Goal: Transaction & Acquisition: Purchase product/service

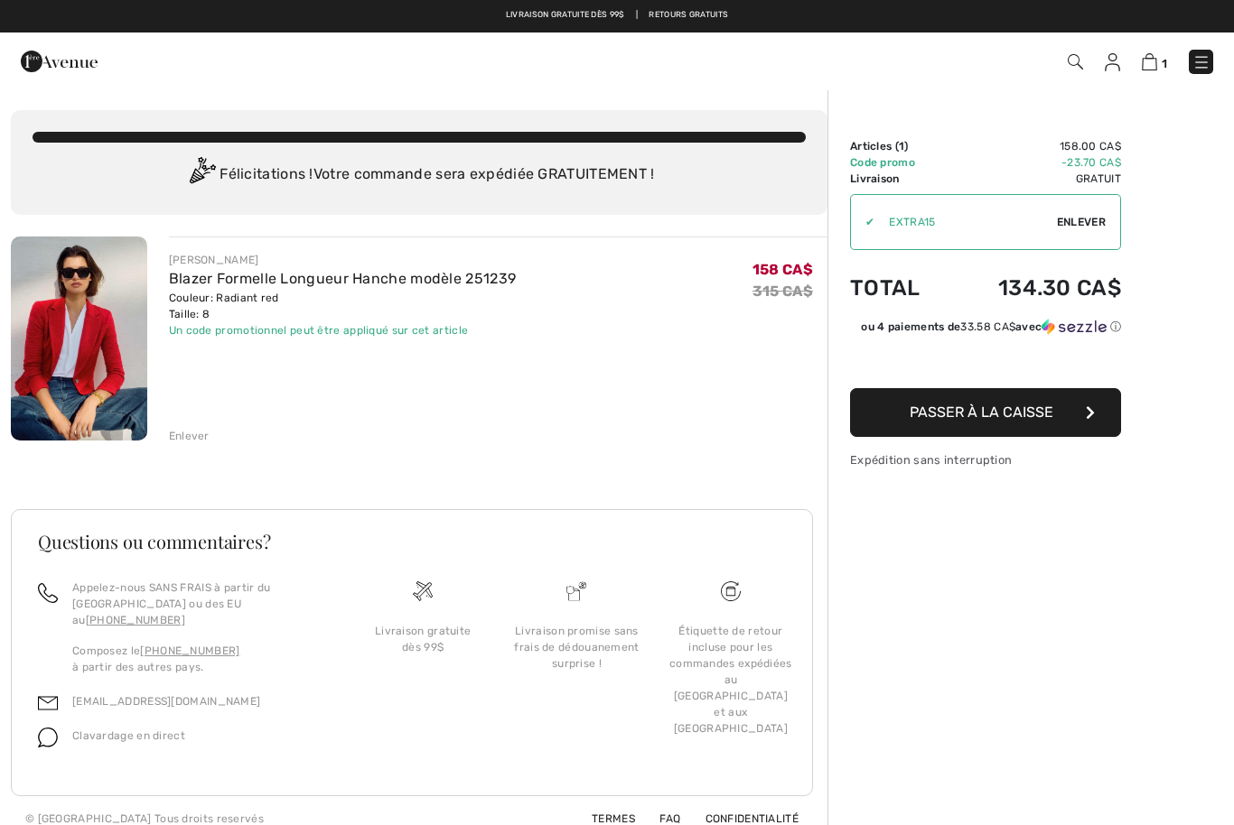
click at [1076, 54] on img at bounding box center [1075, 61] width 15 height 15
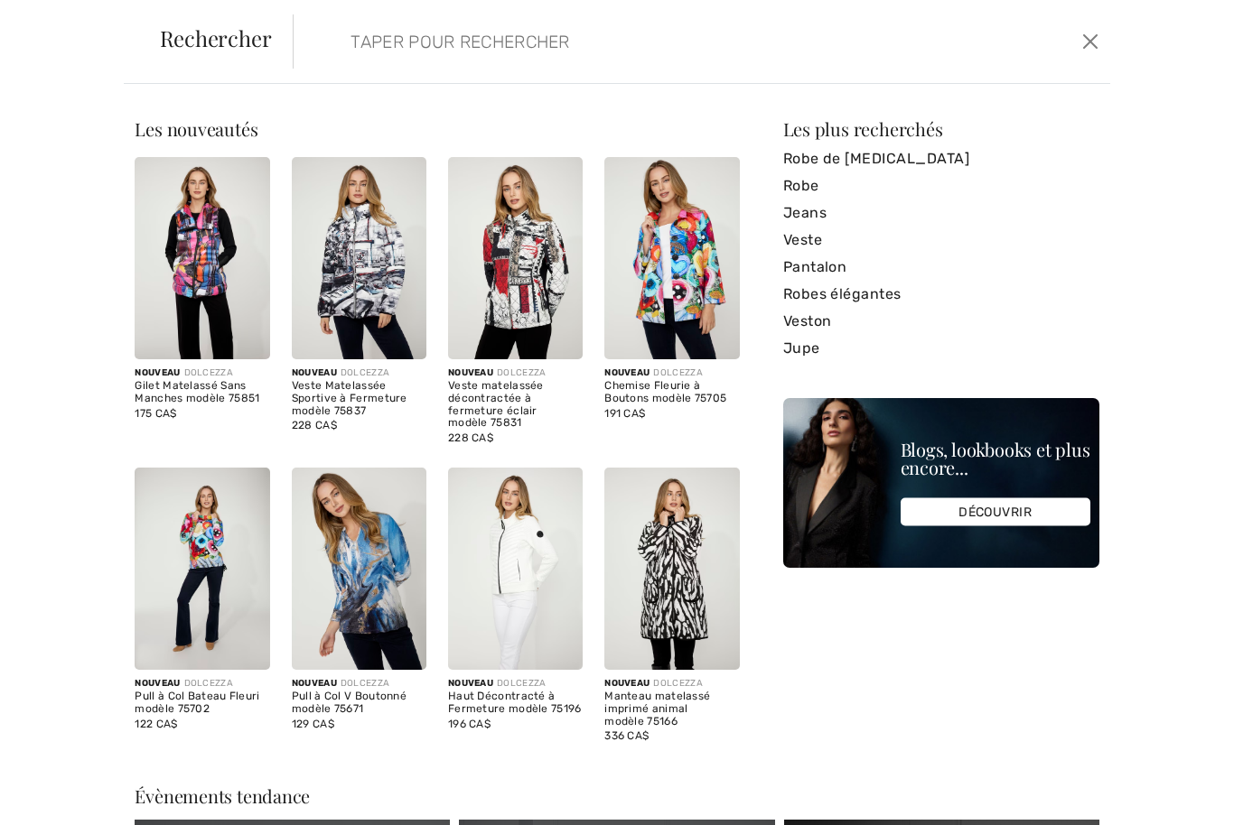
scroll to position [1, 0]
click at [511, 34] on input "search" at bounding box center [614, 41] width 555 height 54
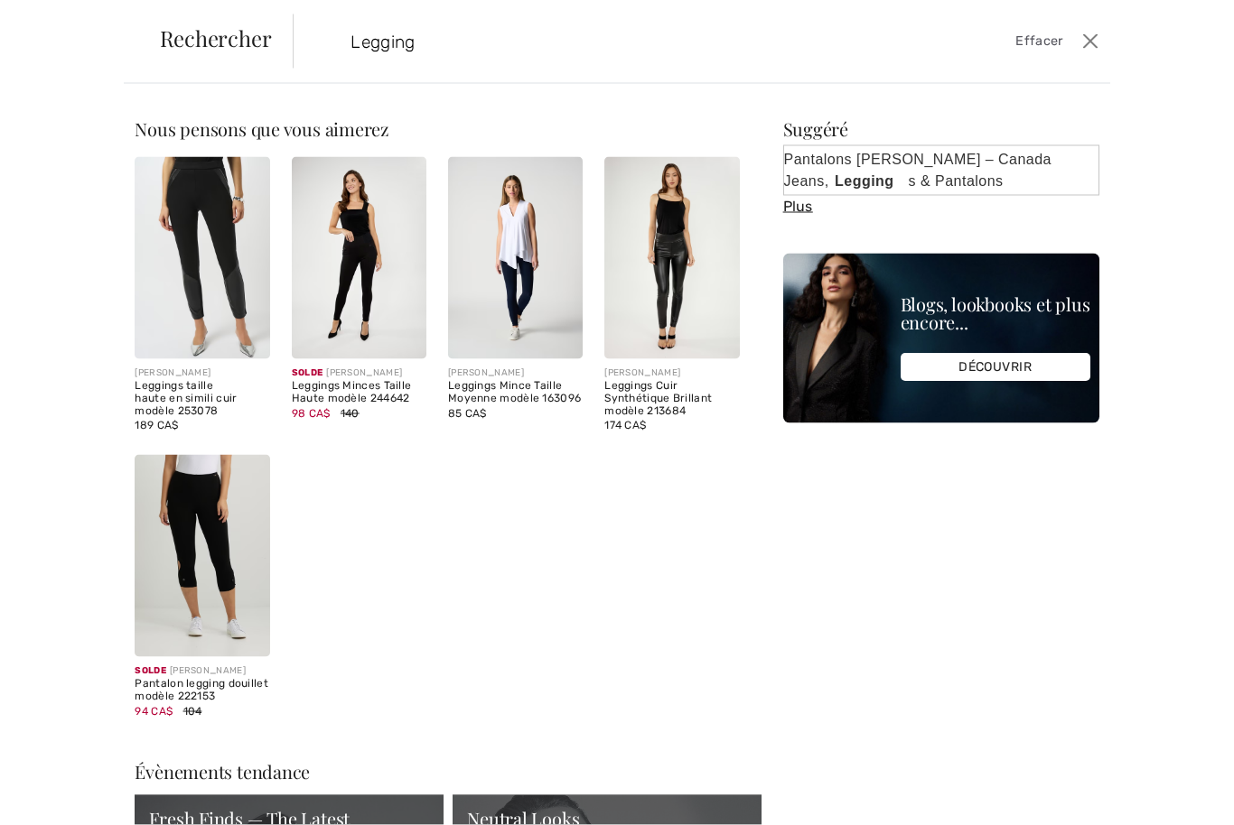
type input "Legging"
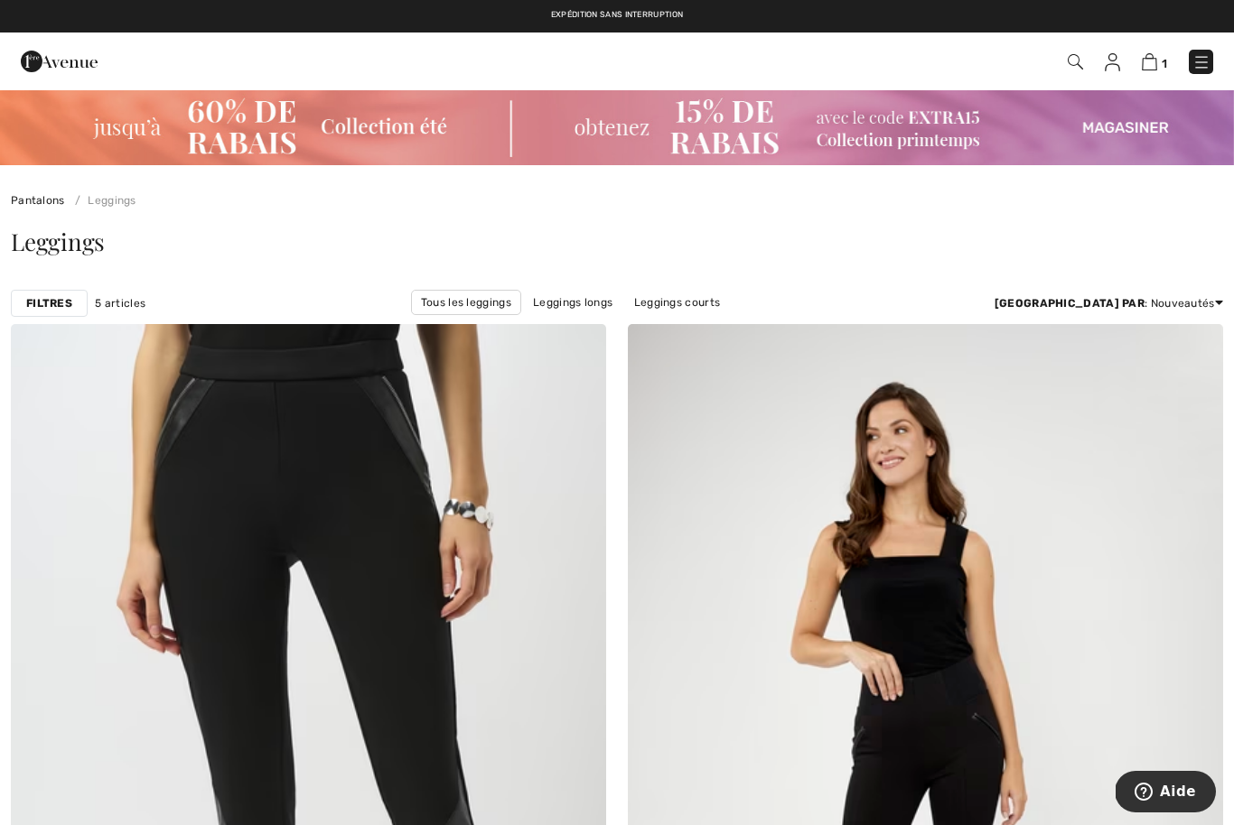
click at [1060, 56] on span "1" at bounding box center [871, 62] width 685 height 24
click at [1076, 48] on div "1 Commander" at bounding box center [872, 61] width 712 height 37
click at [1198, 53] on img at bounding box center [1201, 62] width 18 height 18
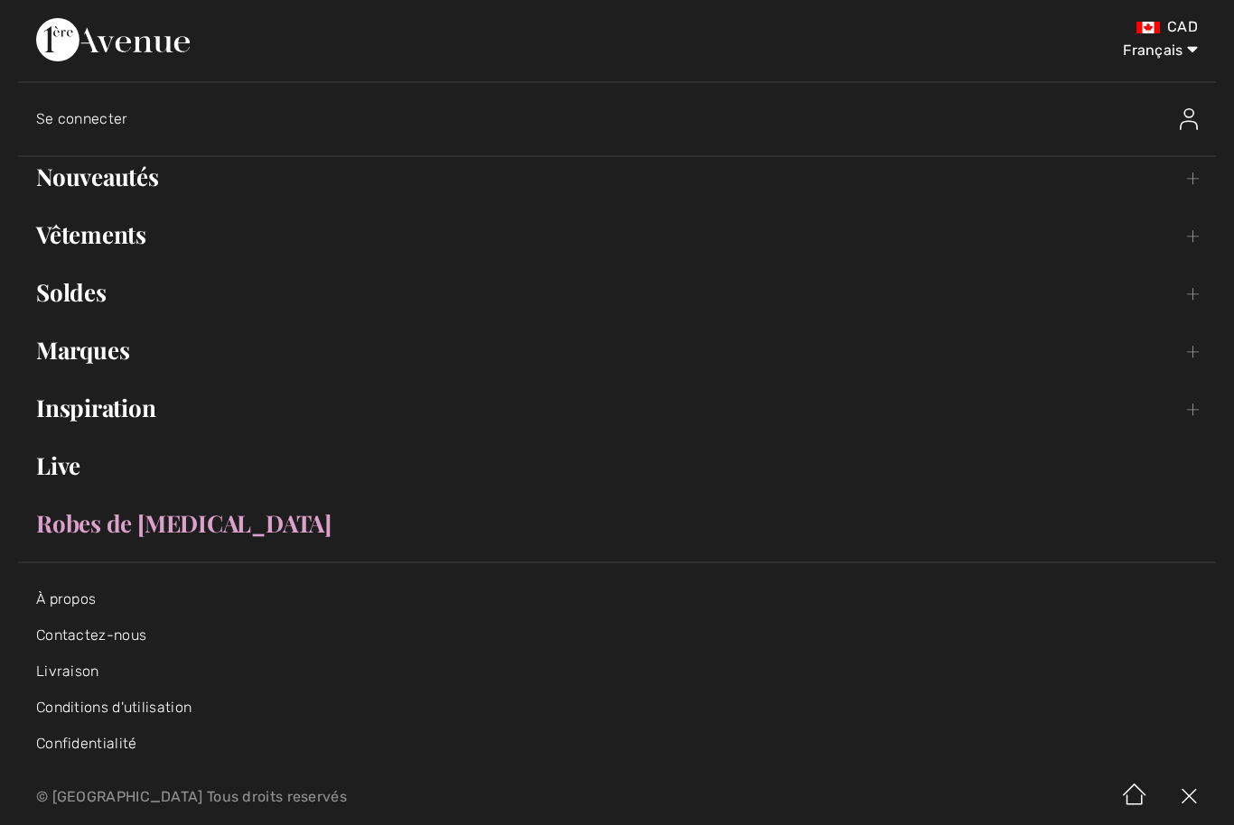
click at [137, 242] on link "Vêtements Toggle submenu" at bounding box center [617, 235] width 1198 height 40
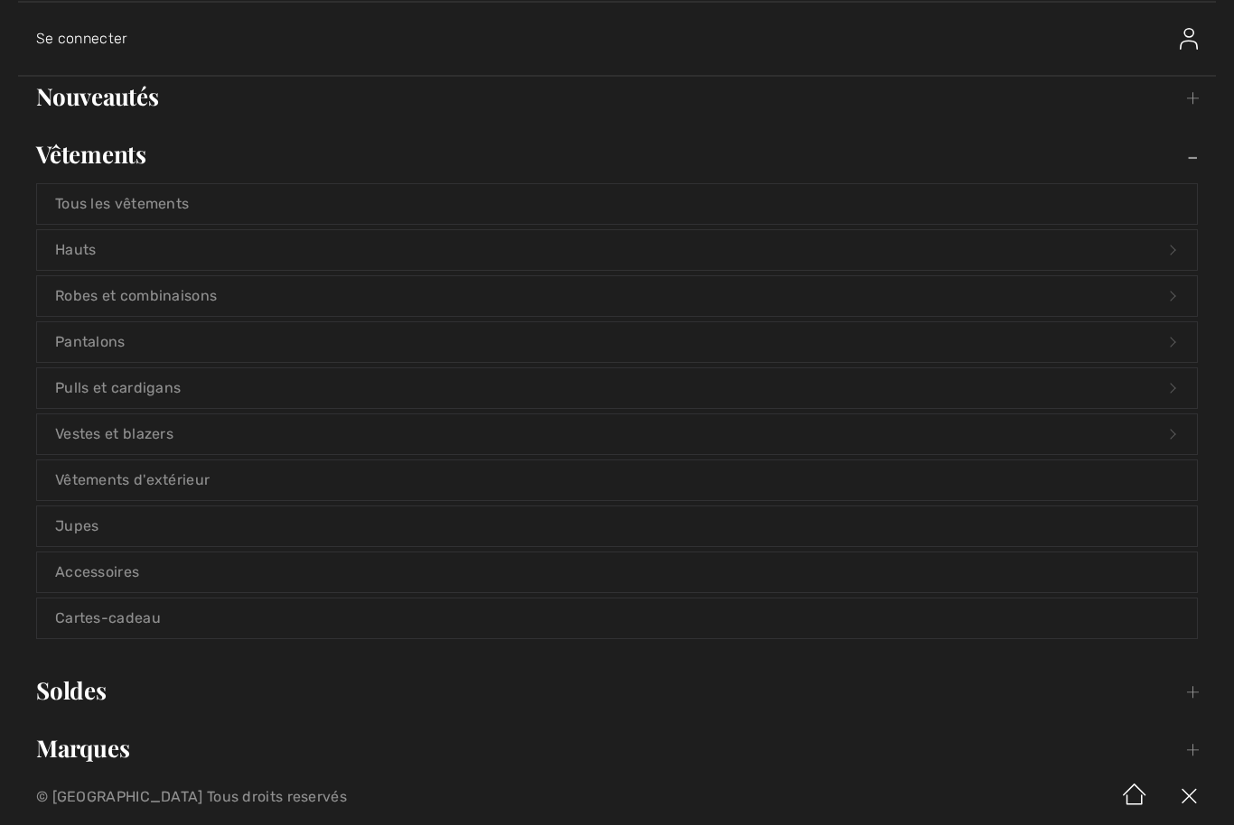
scroll to position [79, 0]
click at [118, 346] on link "Pantalons Open submenu" at bounding box center [617, 343] width 1160 height 40
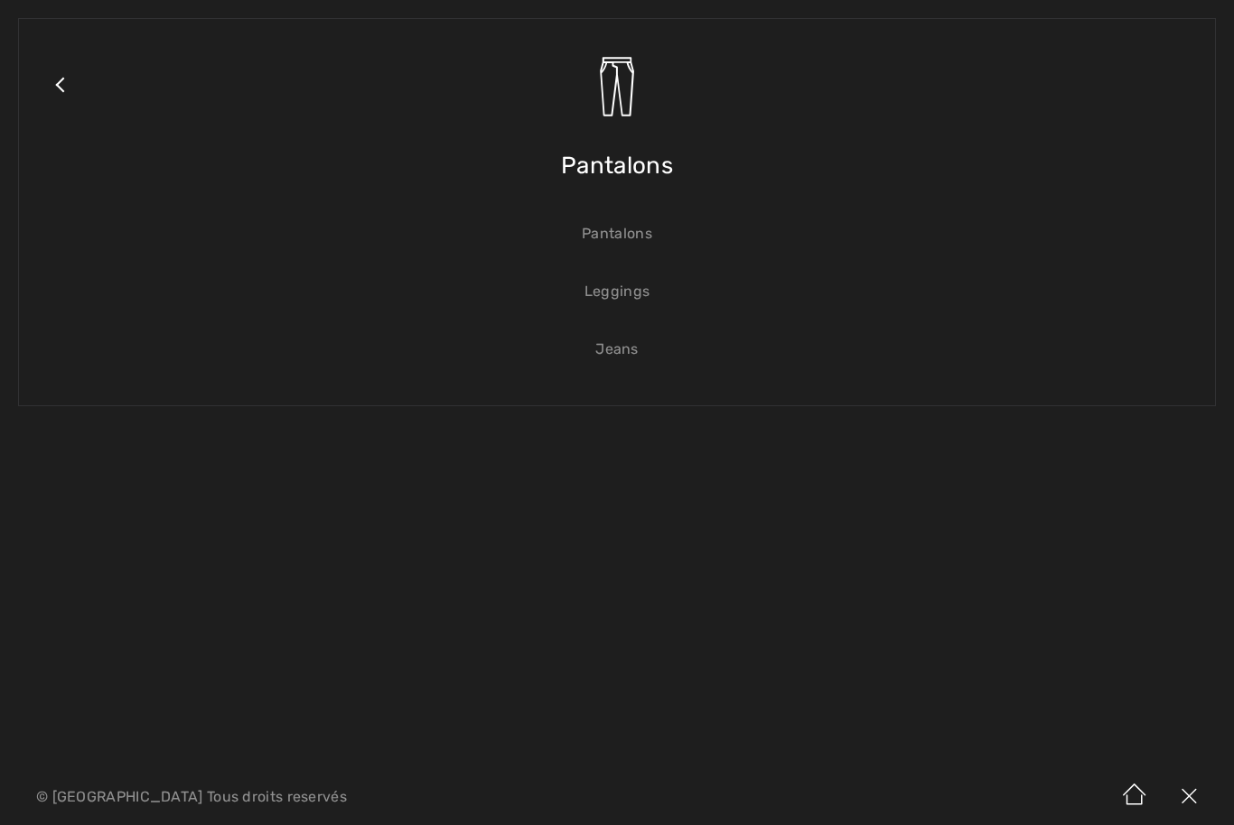
click at [622, 296] on link "Leggings" at bounding box center [617, 292] width 1160 height 40
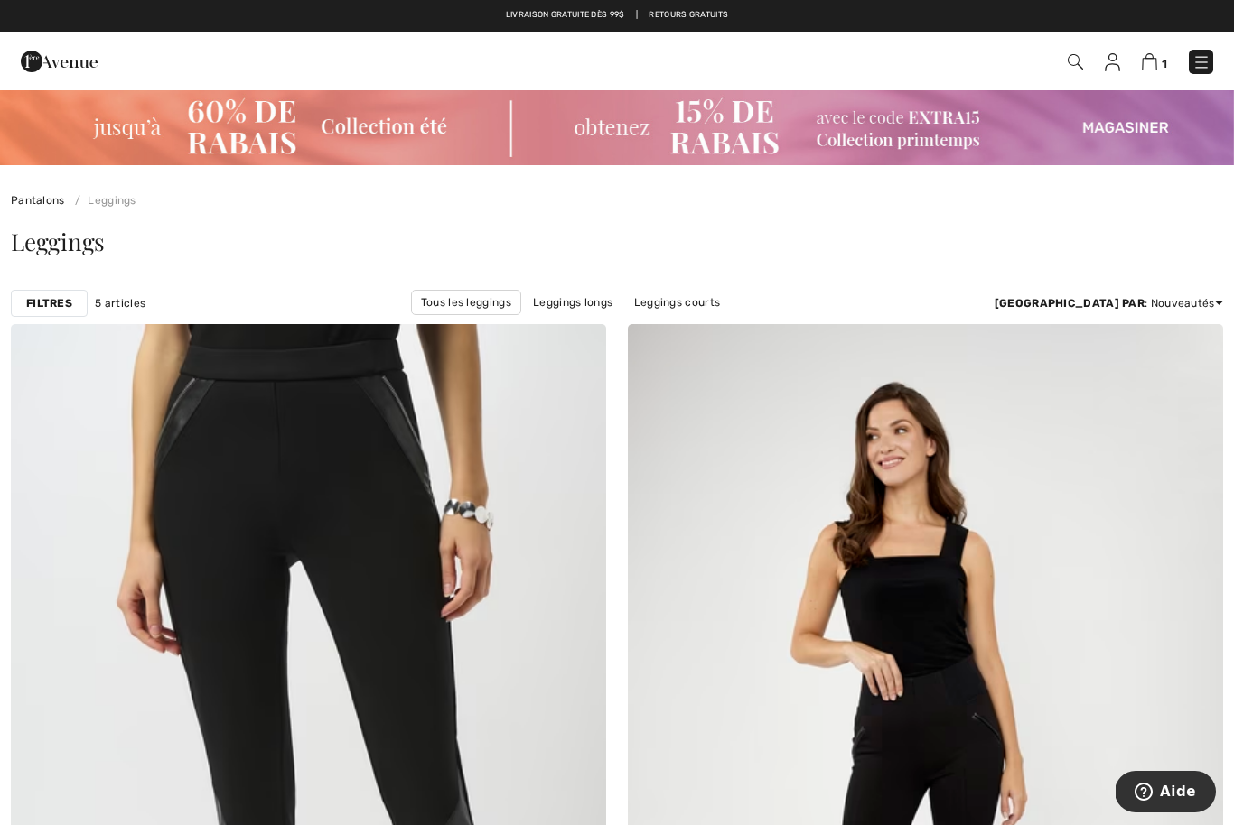
click at [1079, 70] on img at bounding box center [1075, 61] width 15 height 15
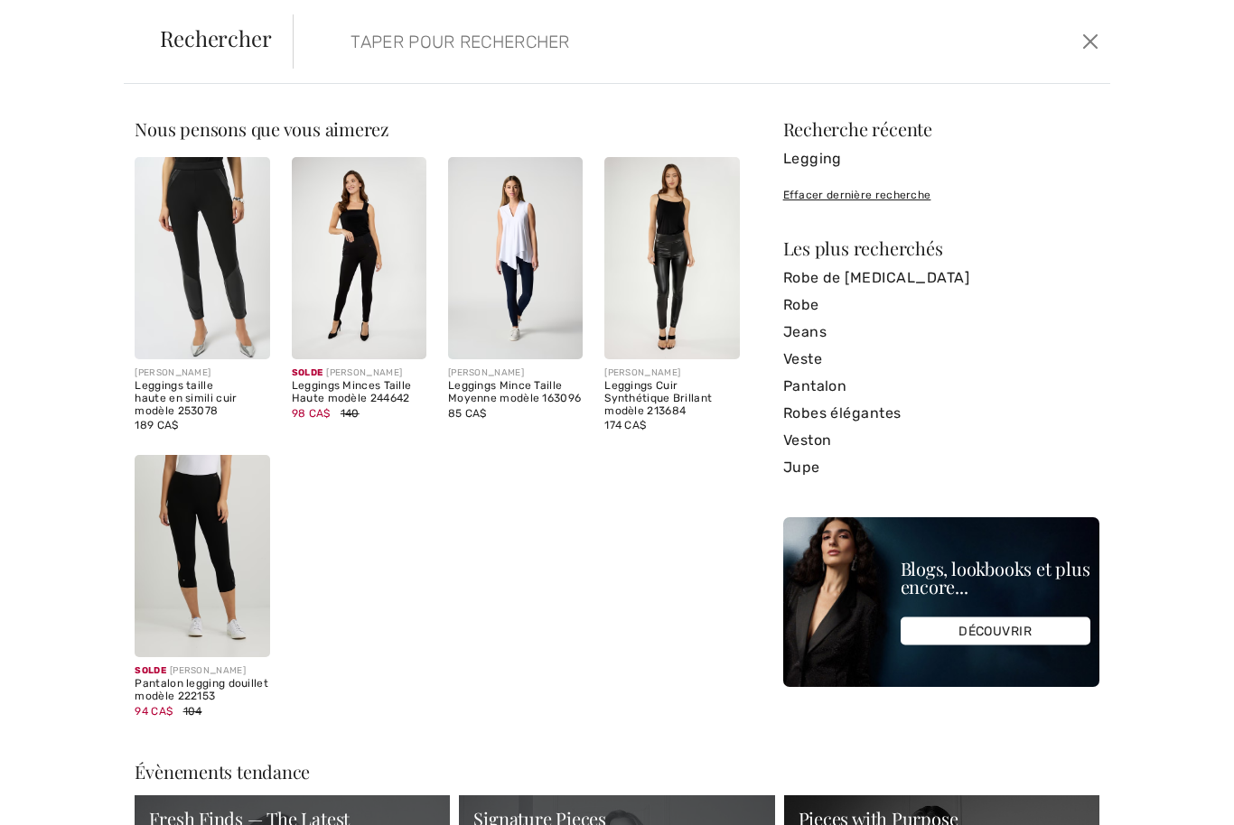
click at [505, 54] on input "search" at bounding box center [614, 41] width 555 height 54
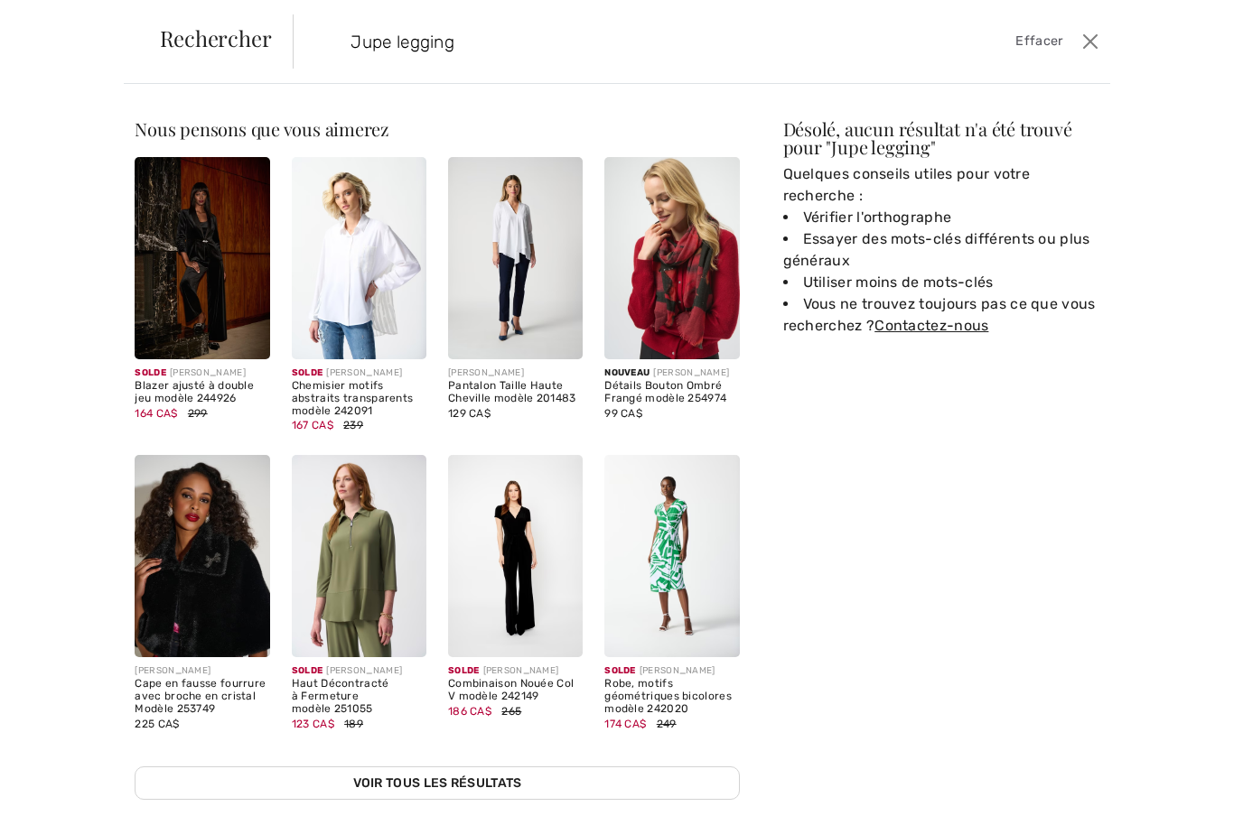
click at [532, 37] on input "Jupe legging" at bounding box center [614, 41] width 555 height 54
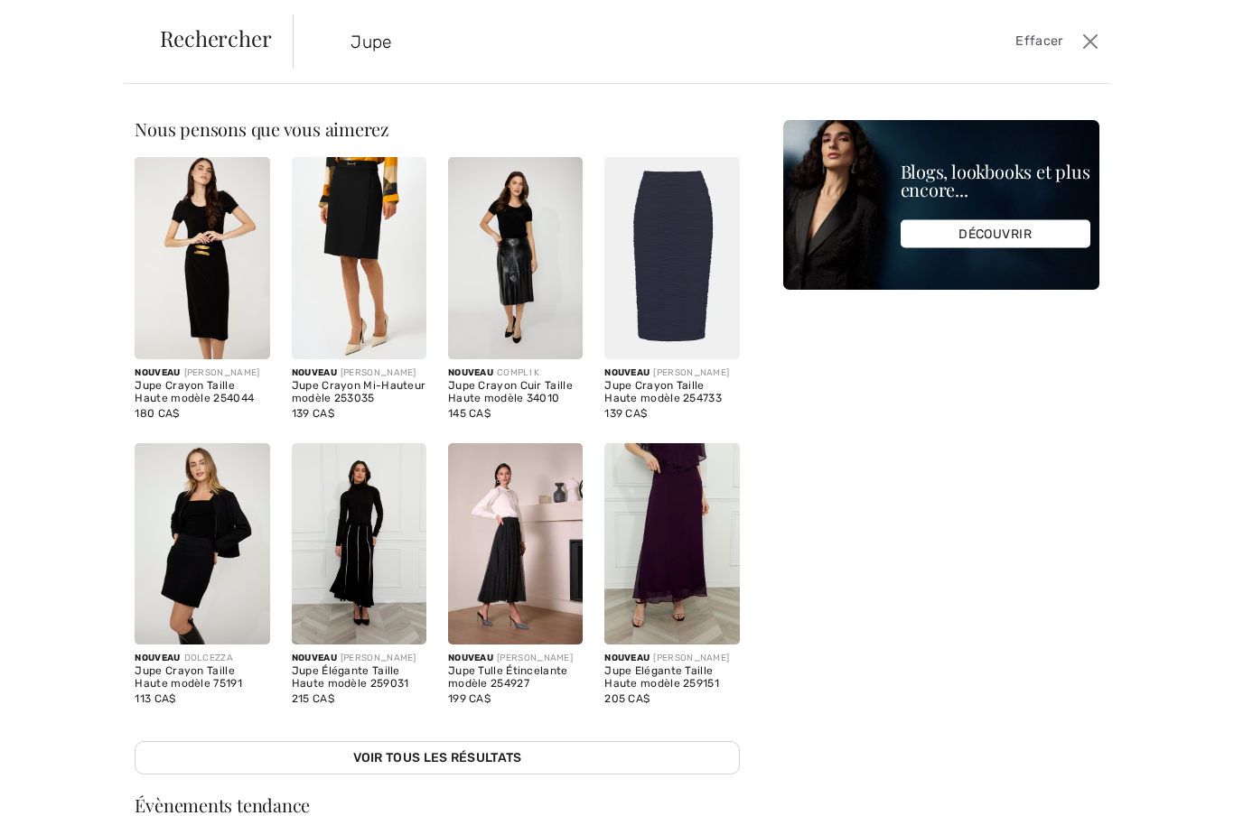
type input "Jupe"
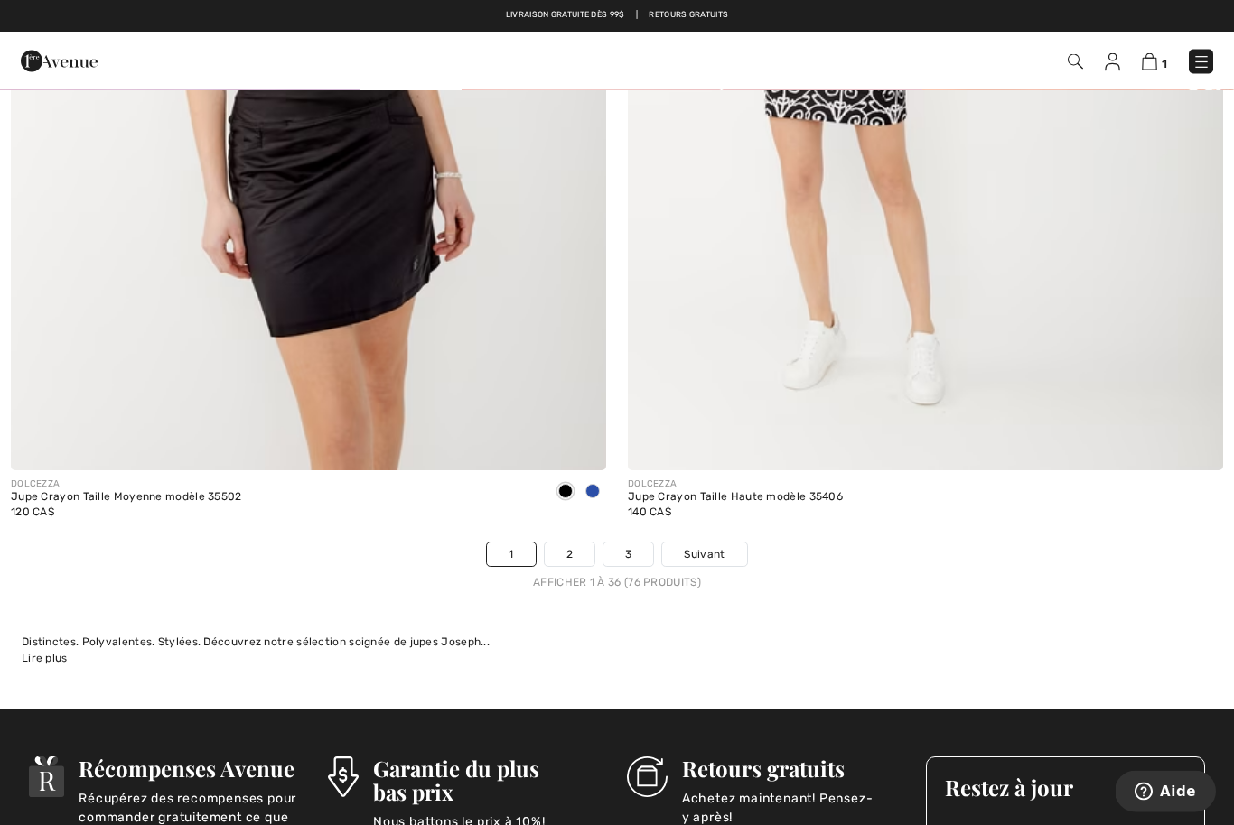
scroll to position [17539, 0]
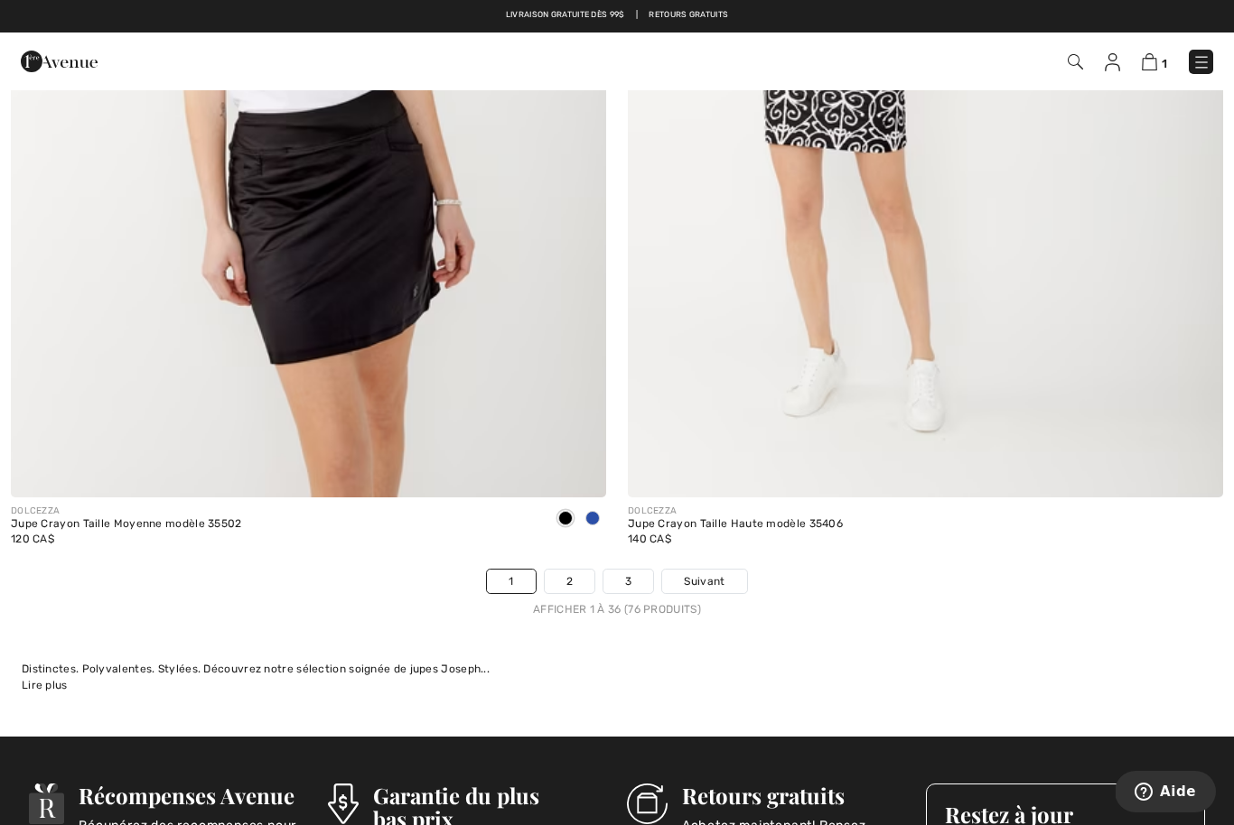
click at [723, 575] on span "Suivant" at bounding box center [704, 582] width 41 height 16
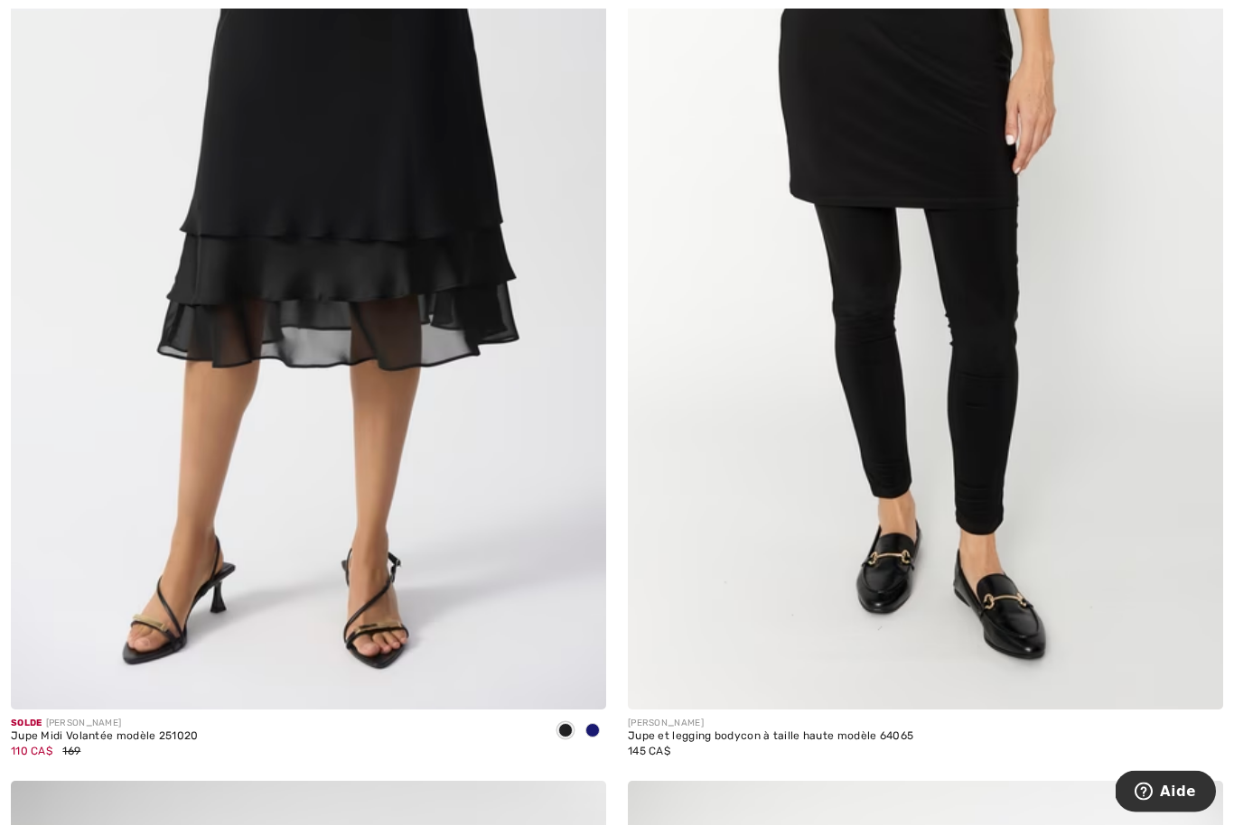
scroll to position [6487, 0]
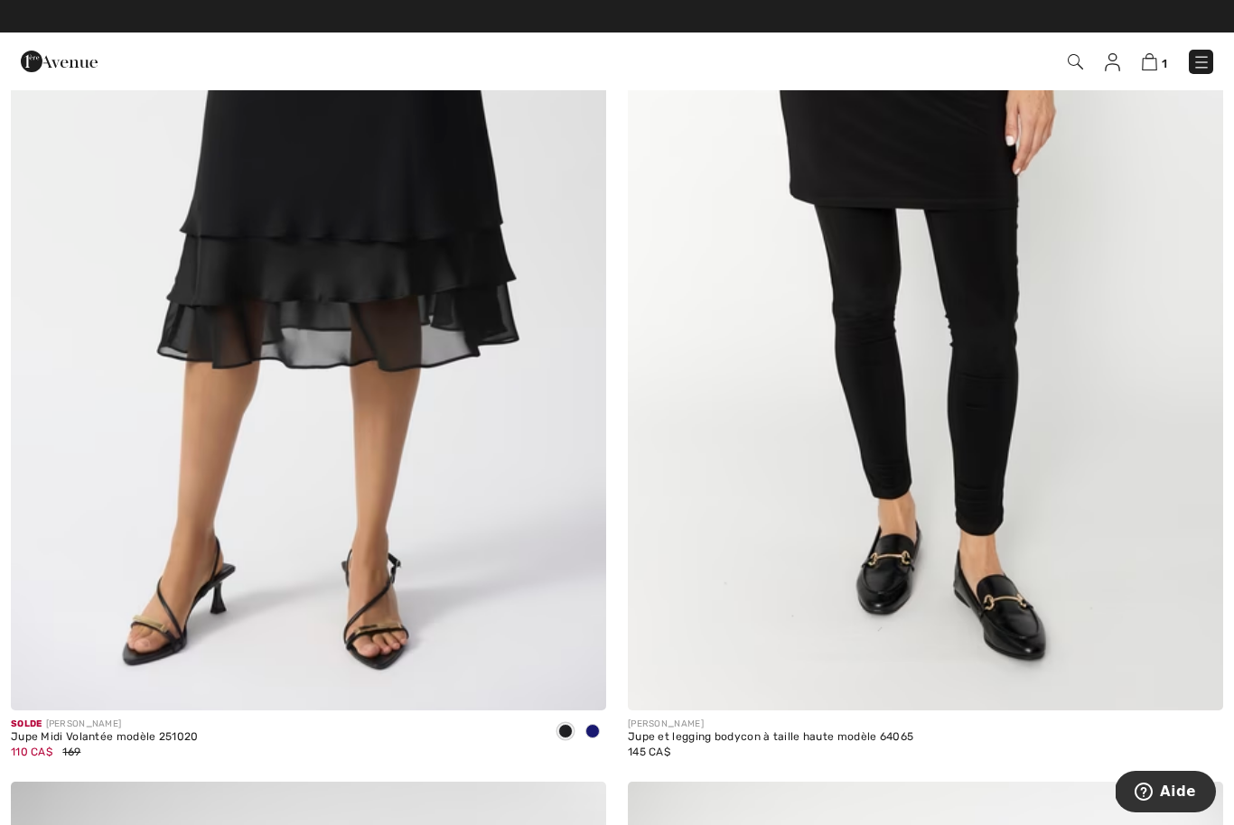
click at [891, 601] on img at bounding box center [925, 264] width 595 height 893
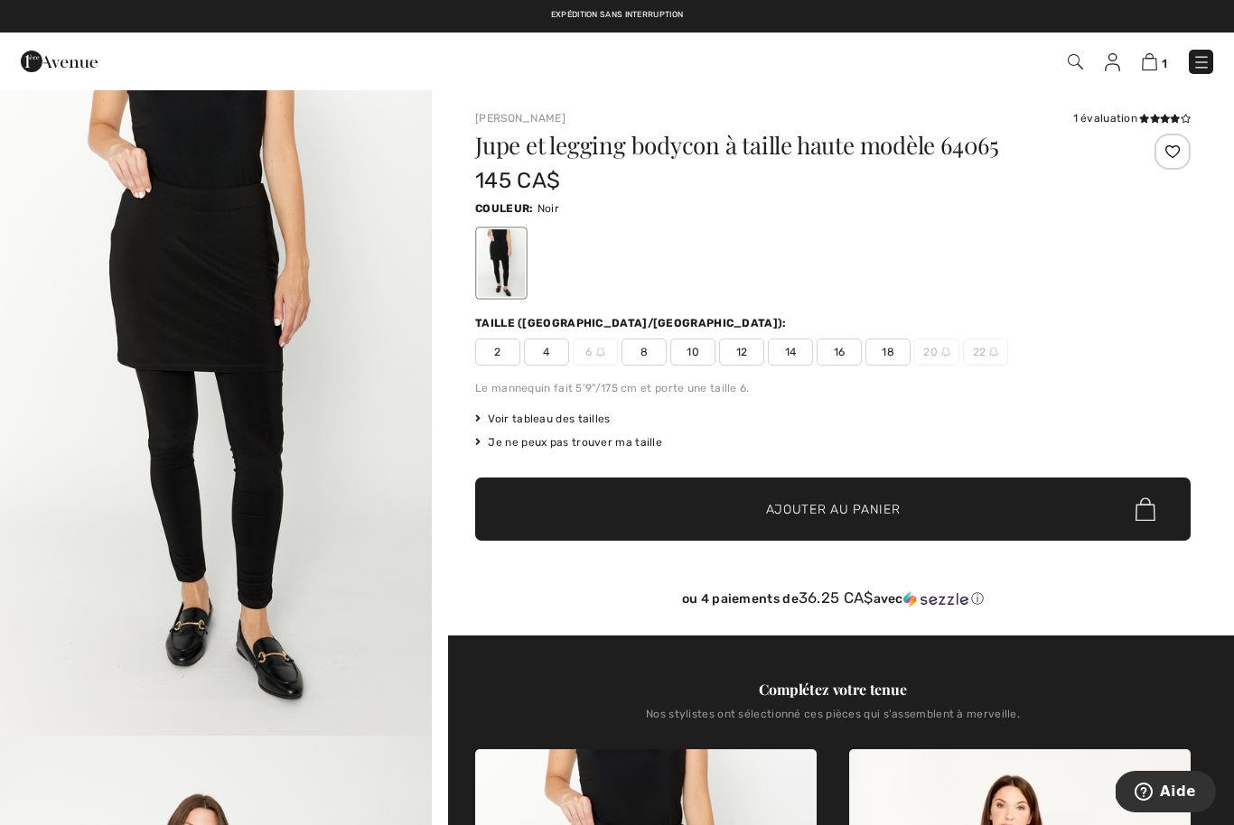
click at [563, 352] on span "4" at bounding box center [546, 352] width 45 height 27
click at [669, 504] on span "✔ Ajouté au panier Ajouter au panier" at bounding box center [832, 509] width 715 height 63
click at [1154, 68] on img at bounding box center [1147, 61] width 15 height 17
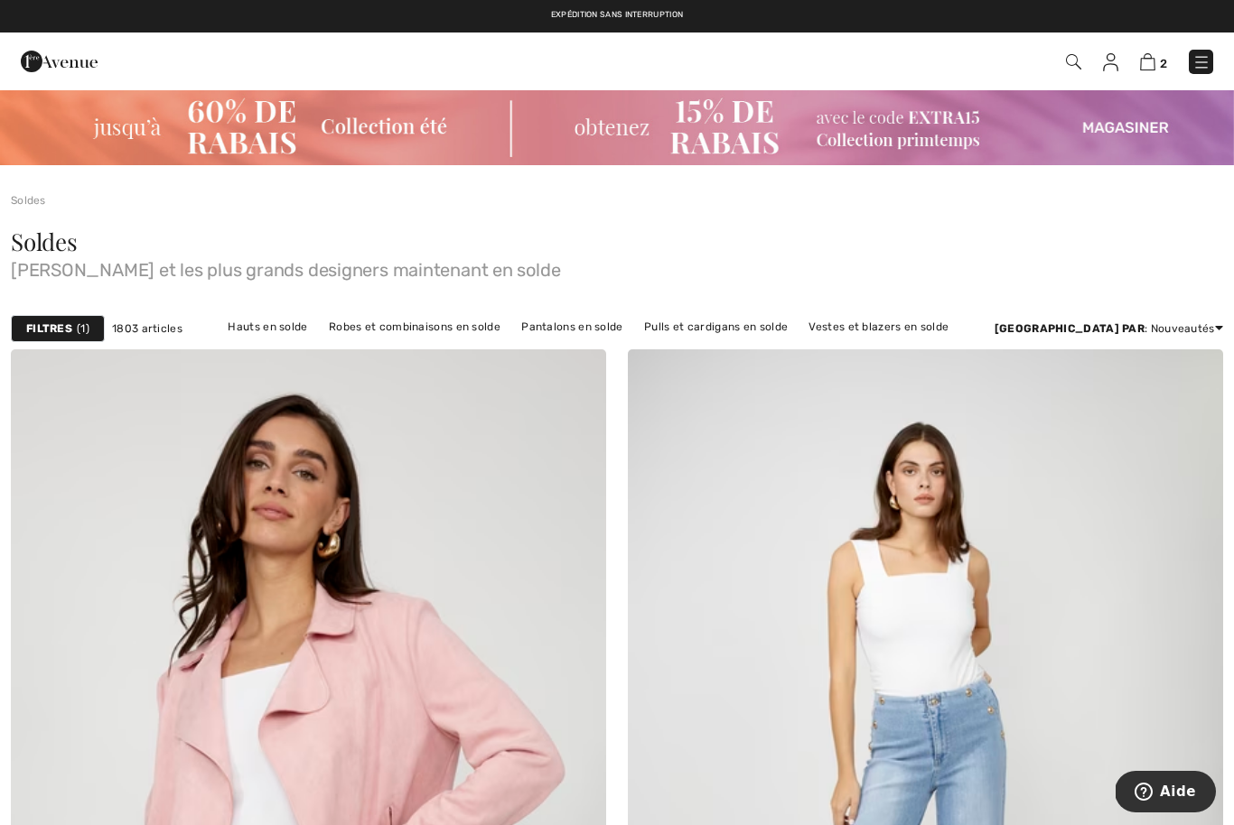
click at [1151, 70] on img at bounding box center [1147, 61] width 15 height 17
